Goal: Task Accomplishment & Management: Use online tool/utility

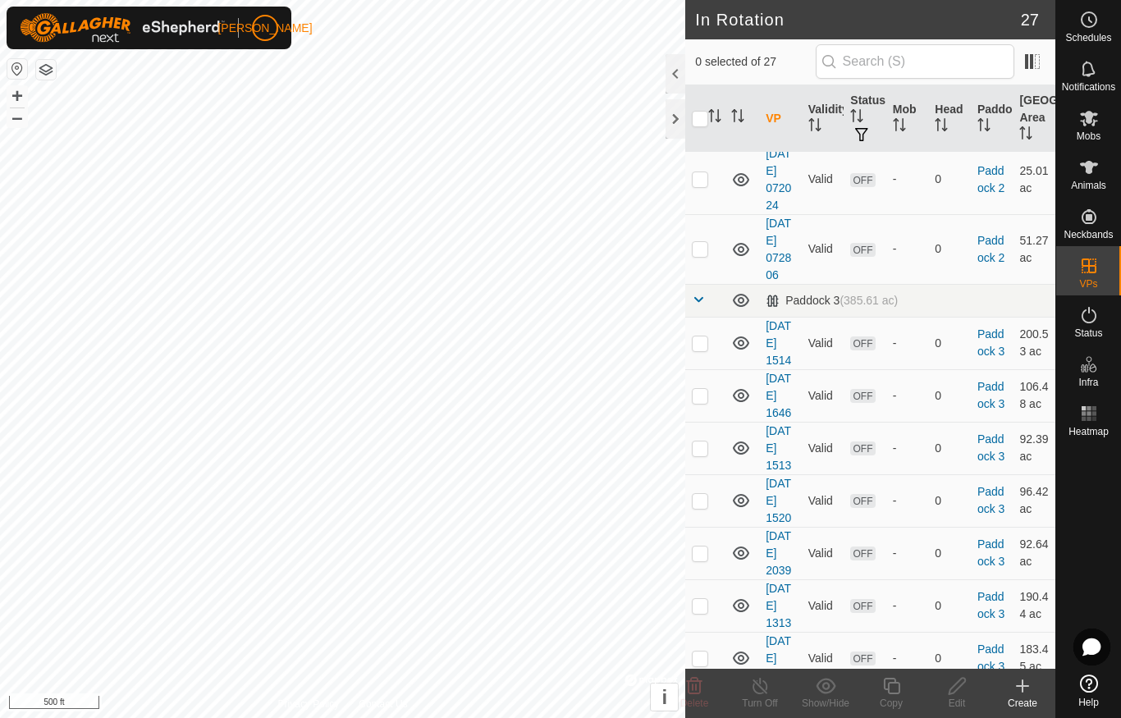
scroll to position [1264, 0]
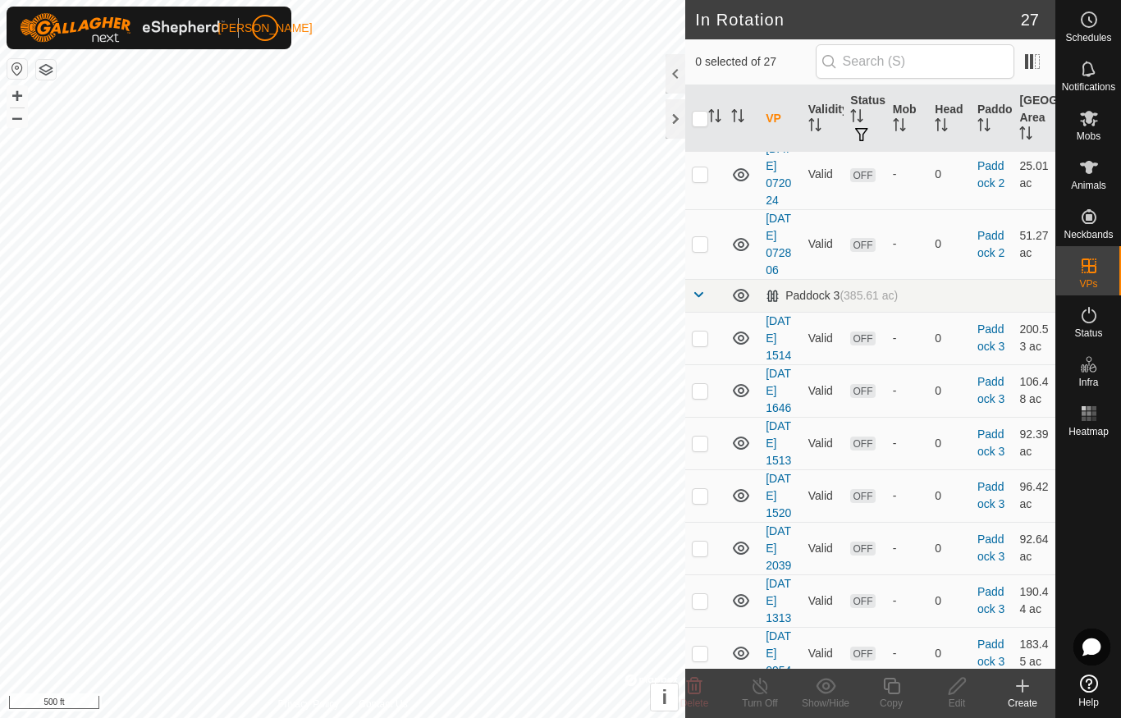
click at [703, 111] on p-checkbox at bounding box center [700, 104] width 16 height 13
click at [702, 111] on p-checkbox at bounding box center [700, 104] width 16 height 13
checkbox input "false"
click at [711, 209] on td at bounding box center [704, 175] width 39 height 70
click at [707, 181] on p-checkbox at bounding box center [700, 173] width 16 height 13
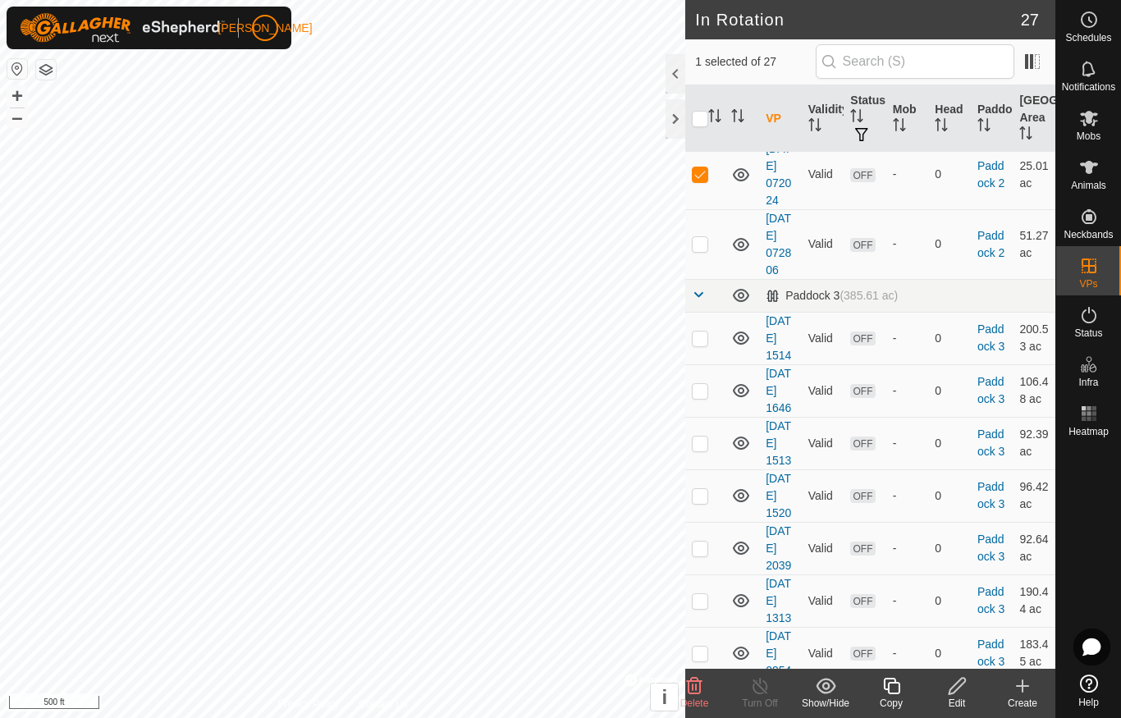
checkbox input "false"
click at [708, 250] on p-checkbox at bounding box center [700, 243] width 16 height 13
checkbox input "true"
click at [1109, 121] on div "Mobs" at bounding box center [1088, 123] width 65 height 49
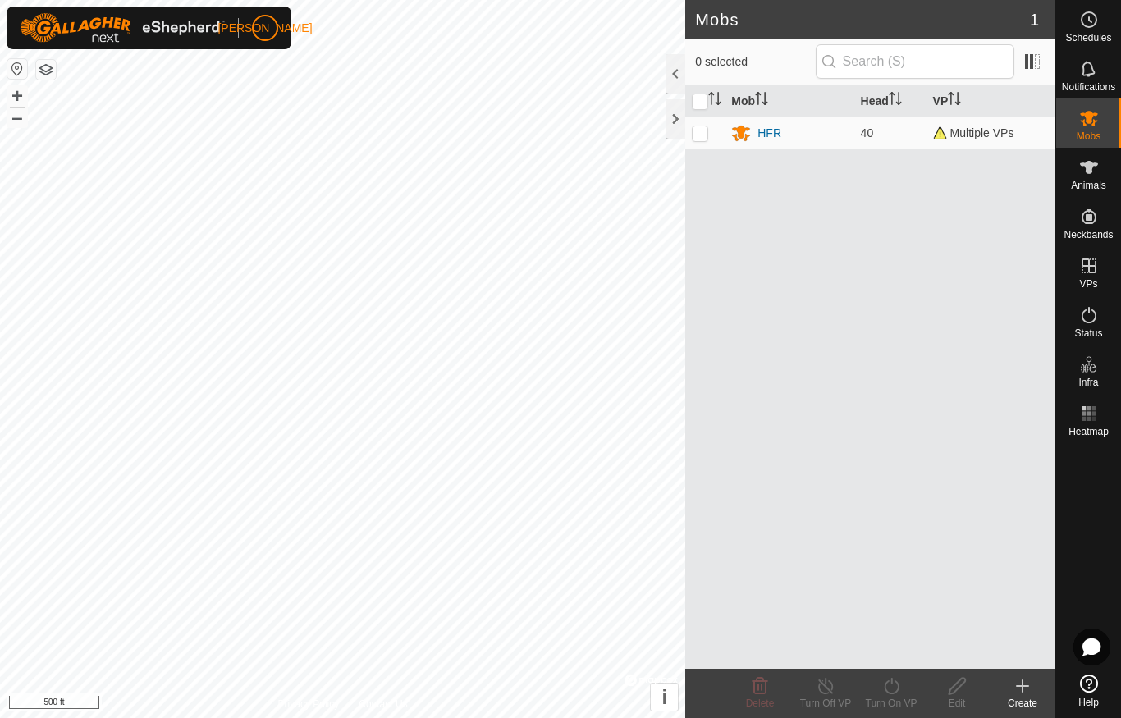
click at [715, 140] on td at bounding box center [704, 133] width 39 height 33
checkbox input "true"
click at [889, 703] on div "Turn On VP" at bounding box center [892, 703] width 66 height 15
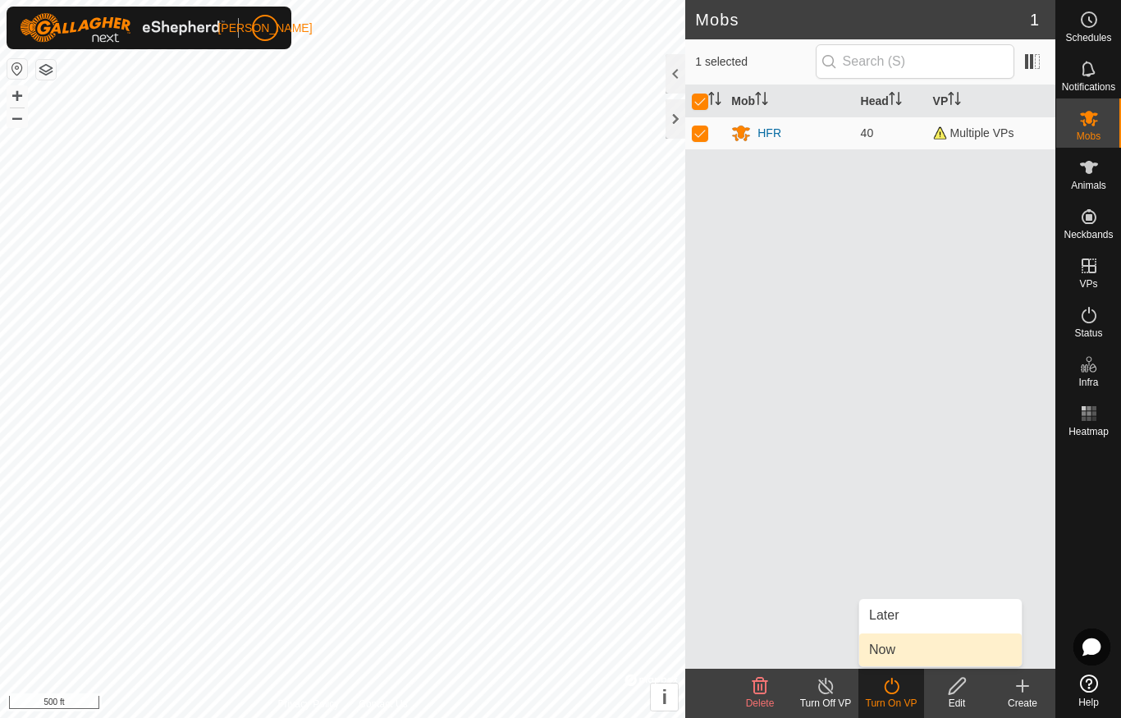
click at [912, 659] on link "Now" at bounding box center [940, 650] width 163 height 33
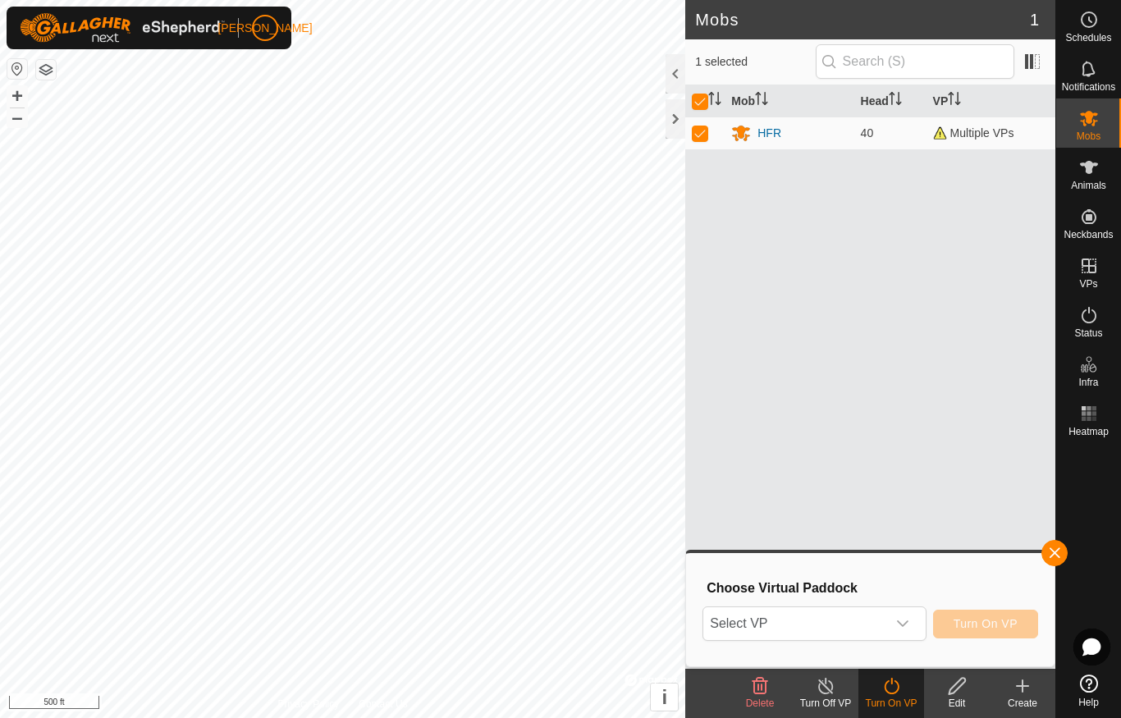
click at [905, 625] on icon "dropdown trigger" at bounding box center [902, 623] width 13 height 13
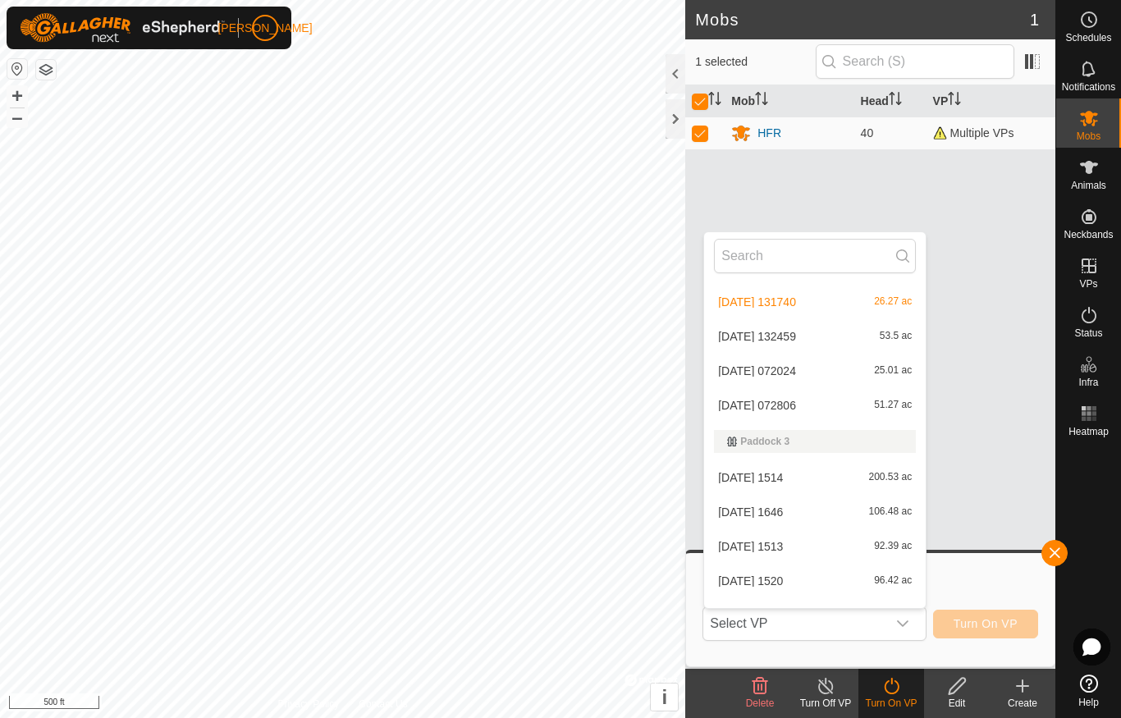
scroll to position [584, 0]
click at [794, 417] on div "[DATE] 072806 51.27 ac" at bounding box center [815, 408] width 202 height 20
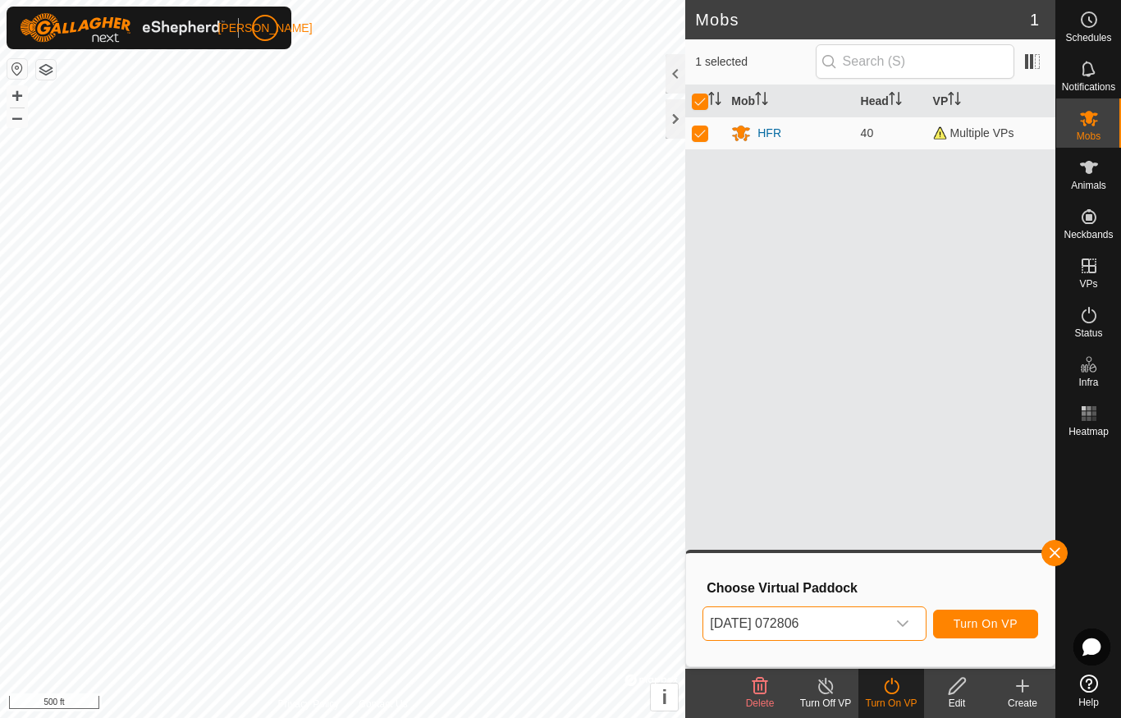
click at [997, 628] on span "Turn On VP" at bounding box center [986, 623] width 64 height 13
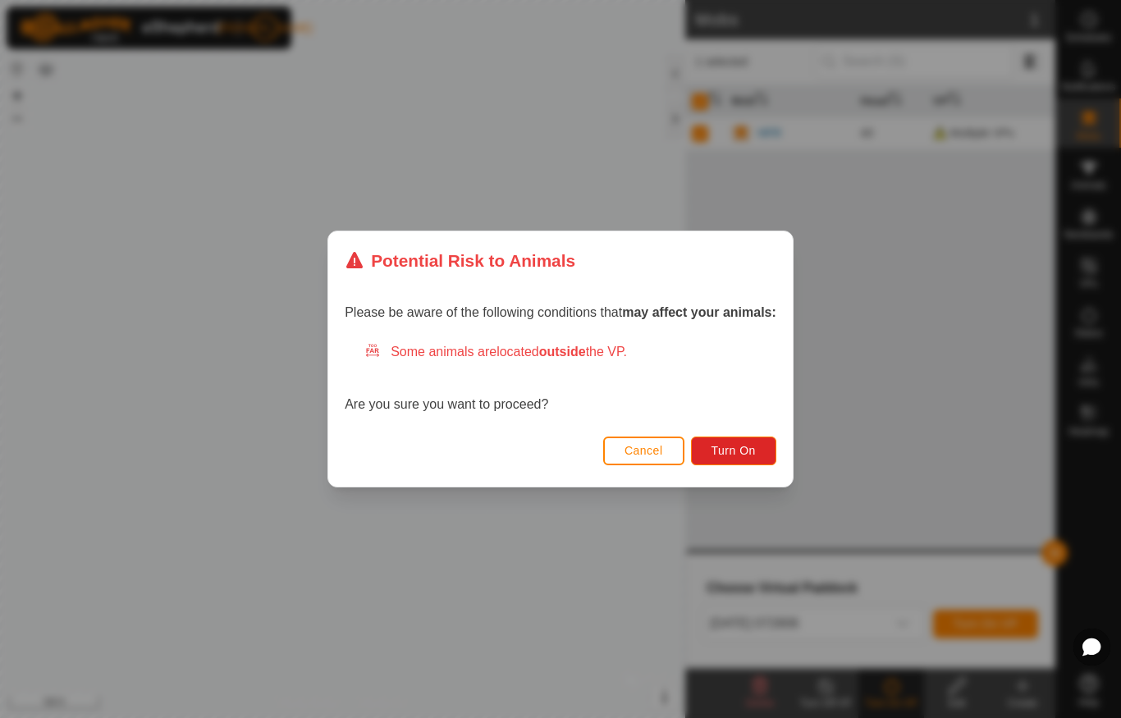
click at [758, 442] on button "Turn On" at bounding box center [733, 451] width 85 height 29
